Goal: Task Accomplishment & Management: Manage account settings

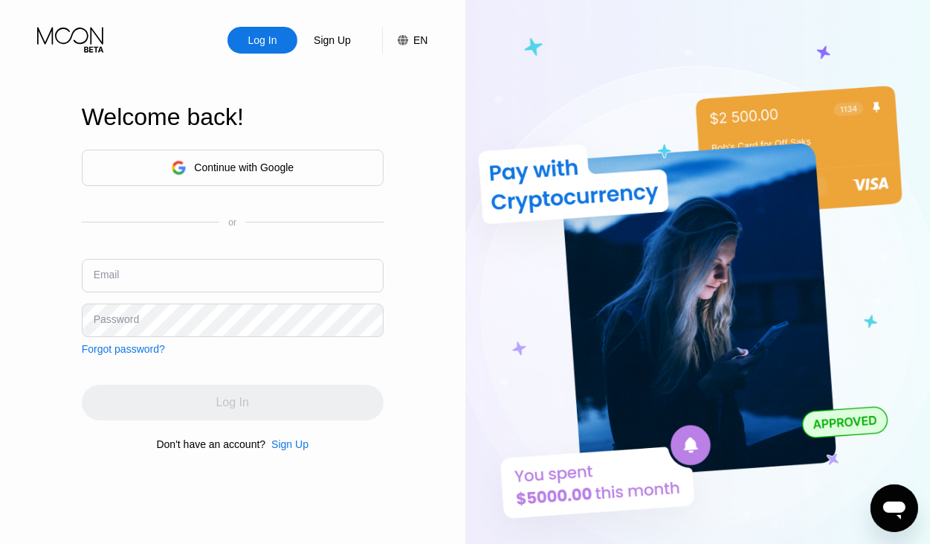
click at [131, 275] on input "text" at bounding box center [233, 275] width 302 height 33
click at [422, 88] on div "Log In Sign Up EN Language Select an item Save Welcome back! Continue with Goog…" at bounding box center [233, 299] width 466 height 598
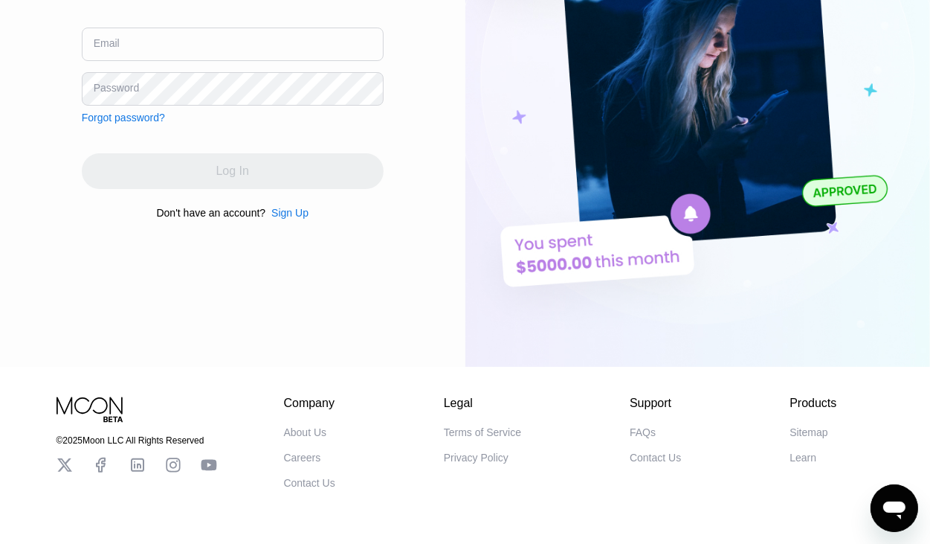
scroll to position [280, 0]
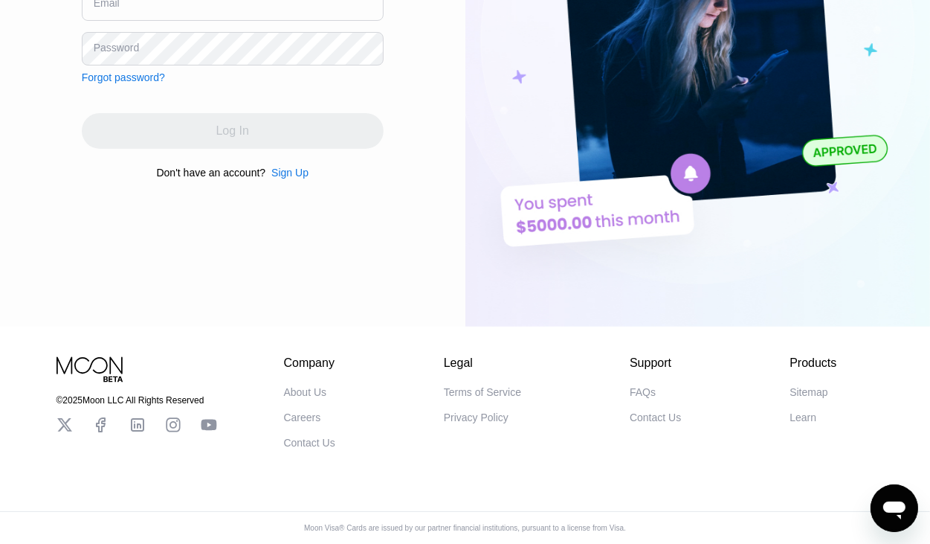
click at [476, 237] on img at bounding box center [699, 28] width 466 height 598
